Goal: Connect with others

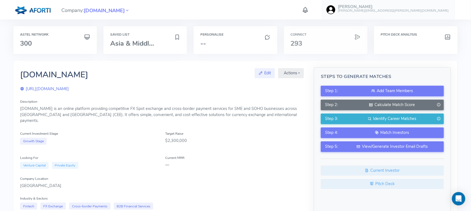
click at [319, 33] on h6 "Connect" at bounding box center [325, 35] width 70 height 4
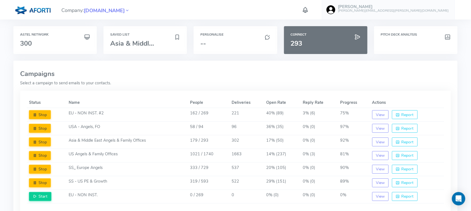
drag, startPoint x: 127, startPoint y: 208, endPoint x: 137, endPoint y: 209, distance: 9.9
click at [134, 211] on html "Company: [DOMAIN_NAME] [PERSON_NAME] [PERSON_NAME][EMAIL_ADDRESS][PERSON_NAME][…" at bounding box center [235, 133] width 471 height 266
